Goal: Task Accomplishment & Management: Use online tool/utility

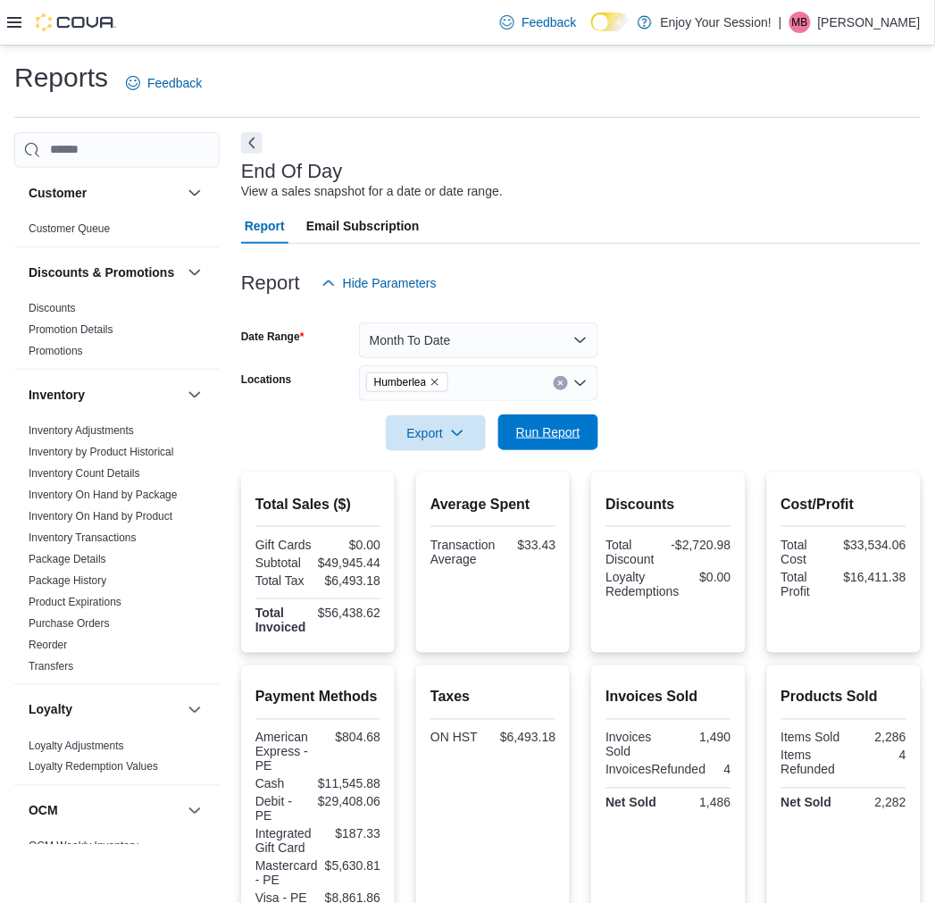
click at [550, 433] on span "Run Report" at bounding box center [548, 432] width 64 height 18
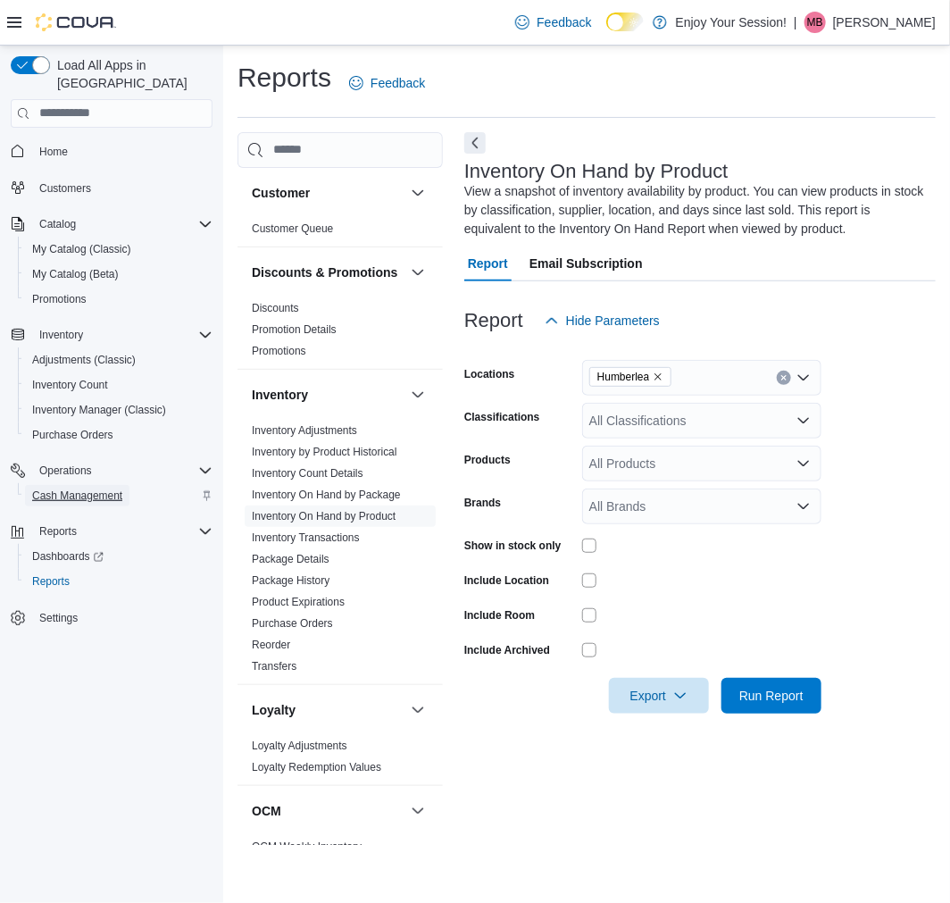
click at [98, 488] on span "Cash Management" at bounding box center [77, 495] width 90 height 14
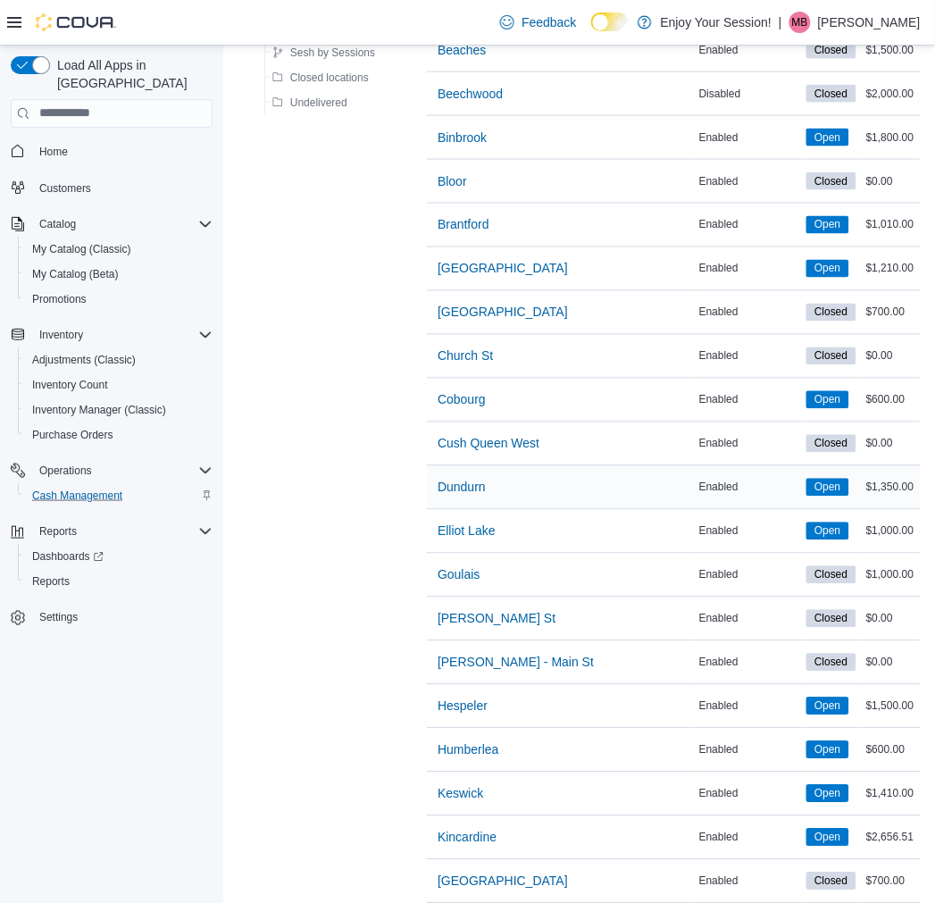
scroll to position [396, 0]
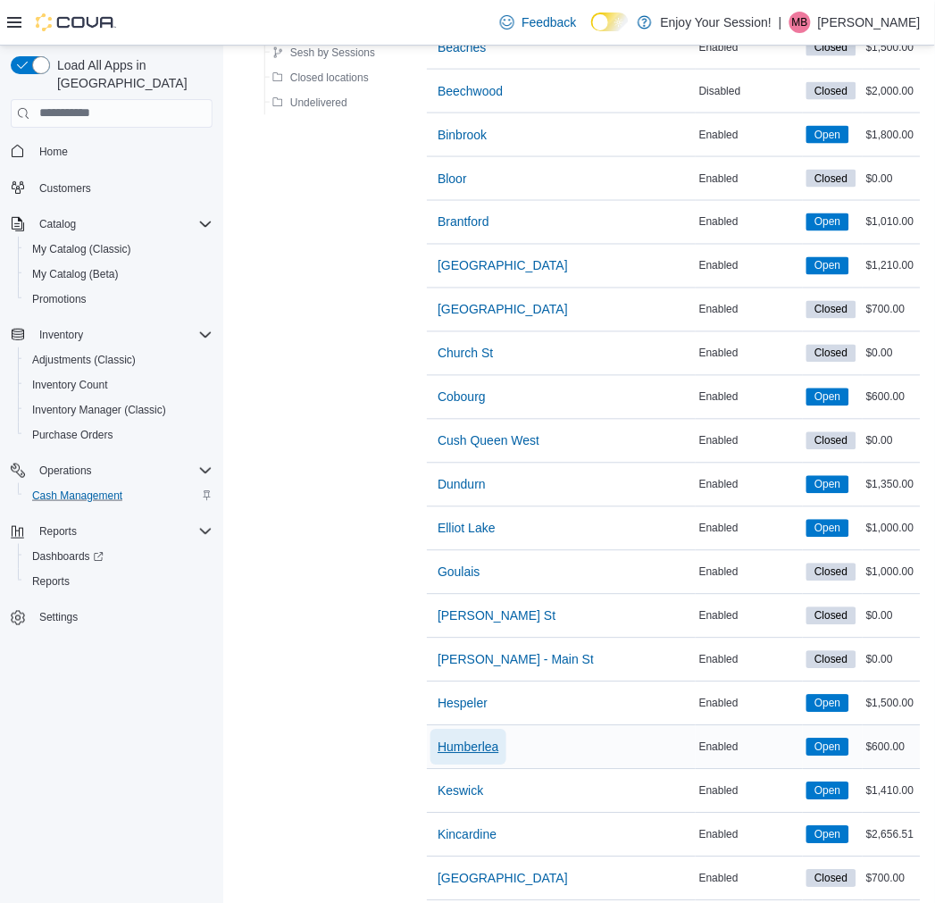
click at [464, 745] on span "Humberlea" at bounding box center [468, 747] width 61 height 18
